Goal: Find contact information: Find contact information

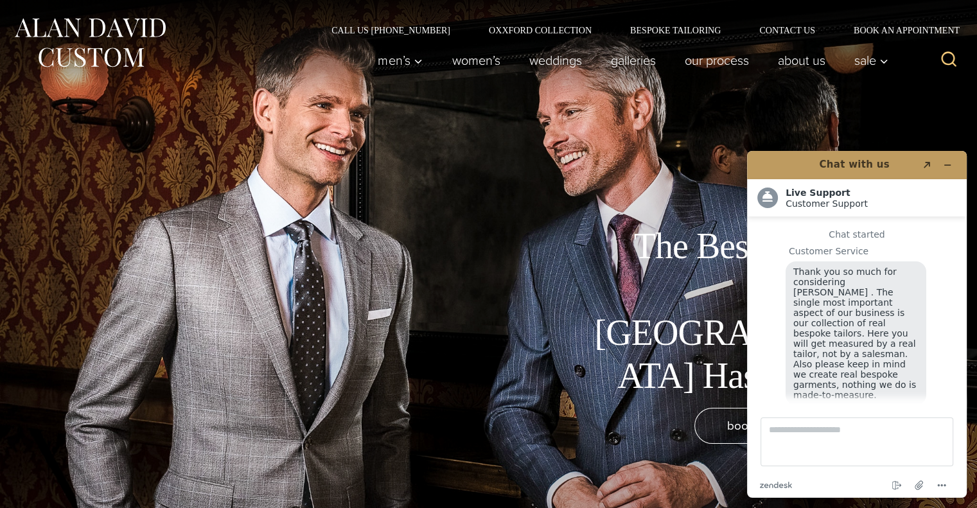
scroll to position [15, 0]
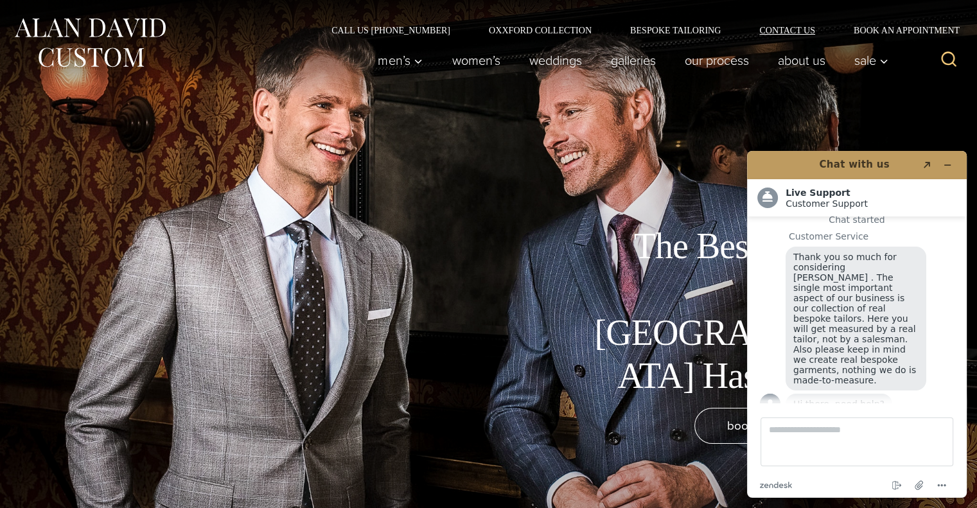
click at [802, 30] on link "Contact Us" at bounding box center [787, 30] width 94 height 9
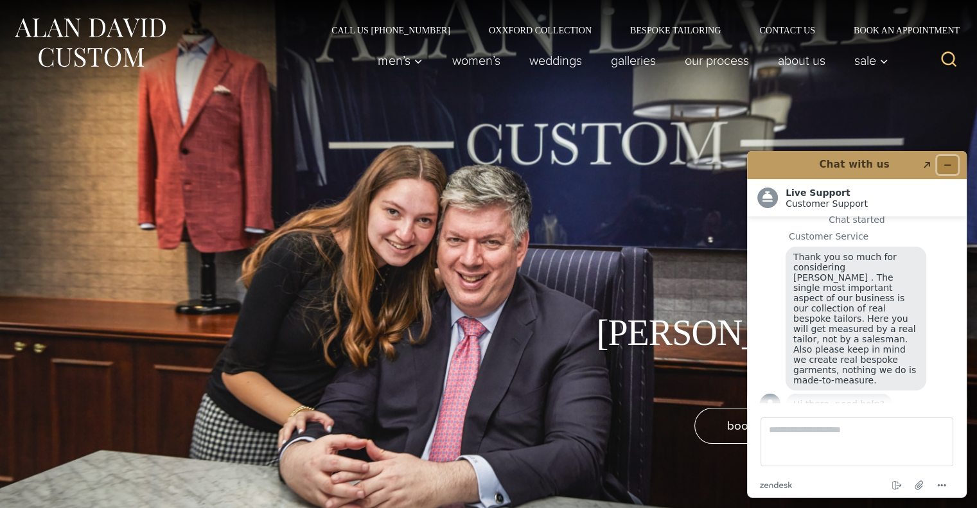
click at [950, 166] on icon "Minimize widget" at bounding box center [947, 165] width 9 height 9
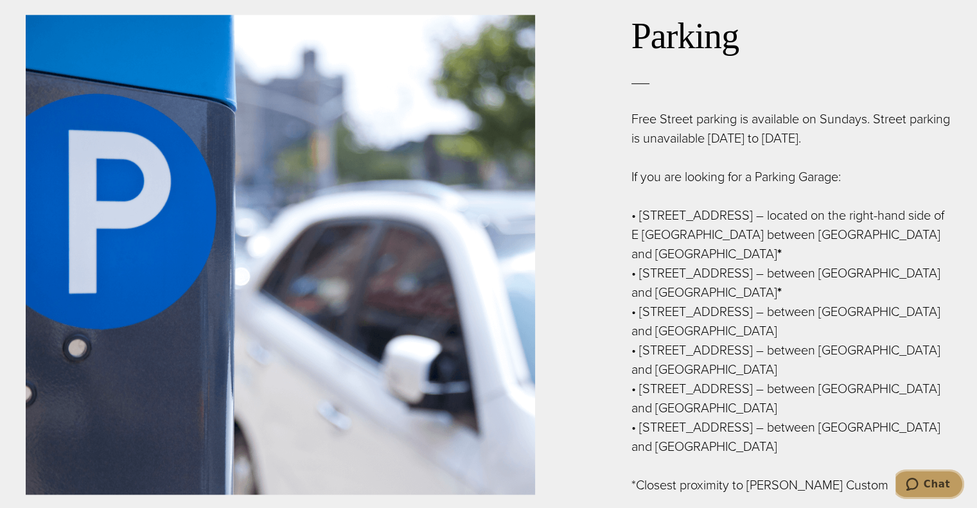
scroll to position [1778, 0]
